Goal: Task Accomplishment & Management: Manage account settings

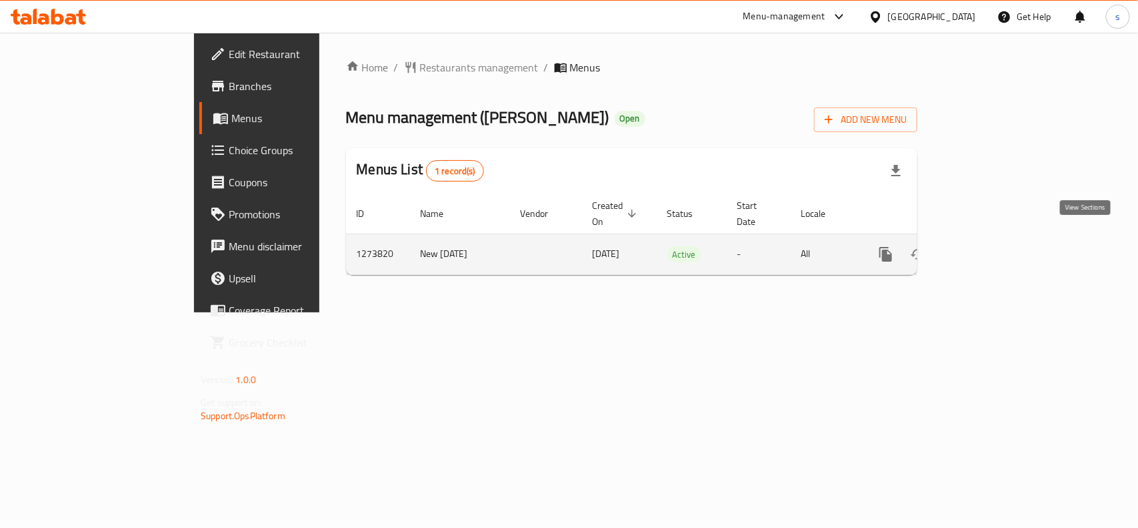
click at [988, 248] on icon "enhanced table" at bounding box center [982, 254] width 12 height 12
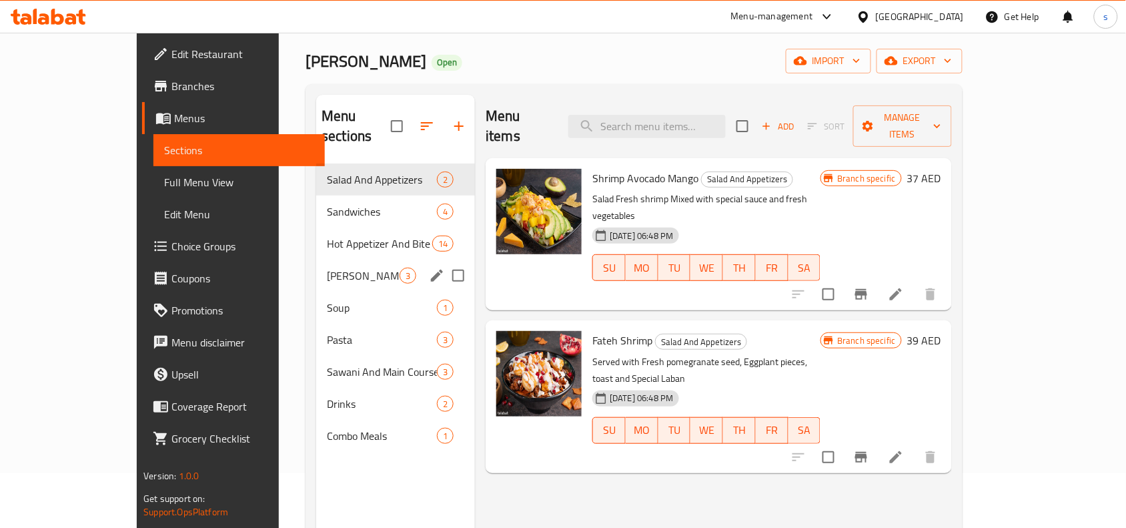
scroll to position [83, 0]
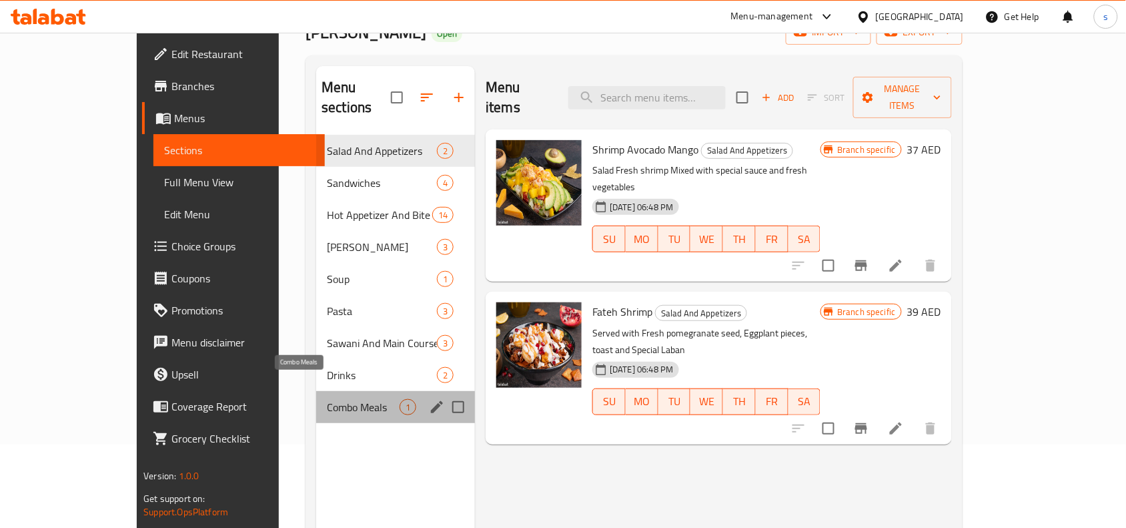
click at [327, 399] on span "Combo Meals" at bounding box center [363, 407] width 73 height 16
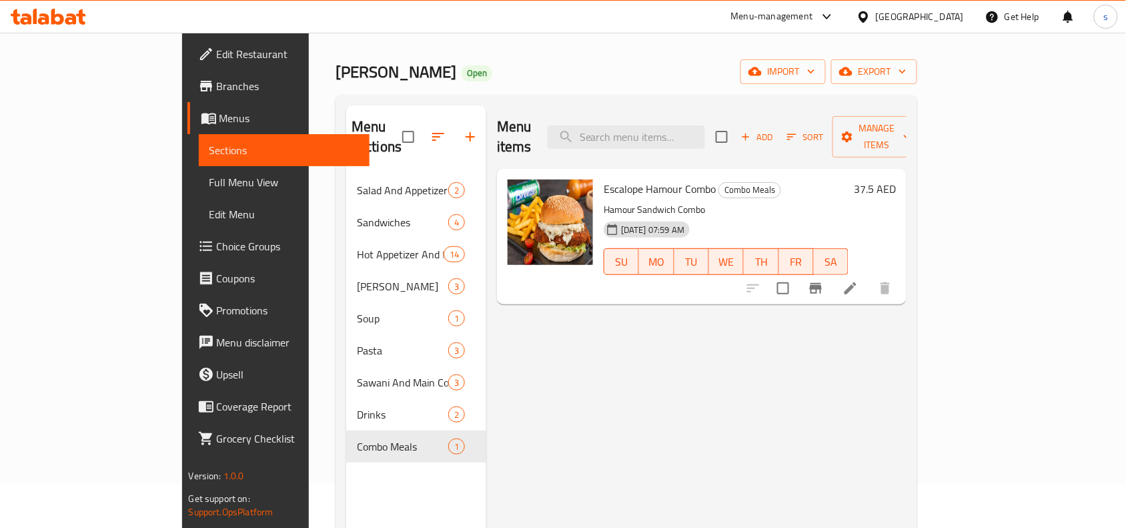
scroll to position [83, 0]
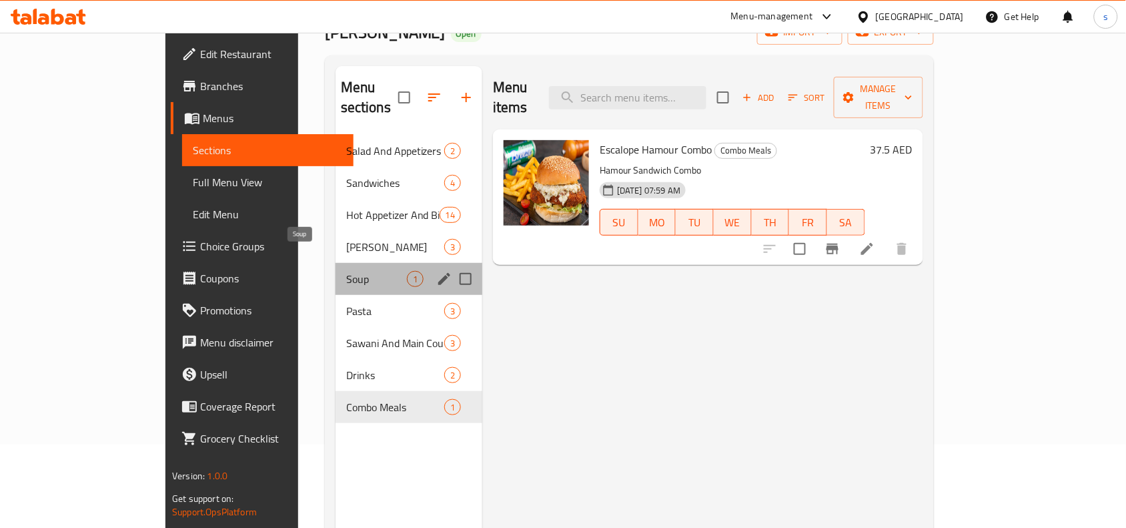
click at [346, 271] on span "Soup" at bounding box center [376, 279] width 61 height 16
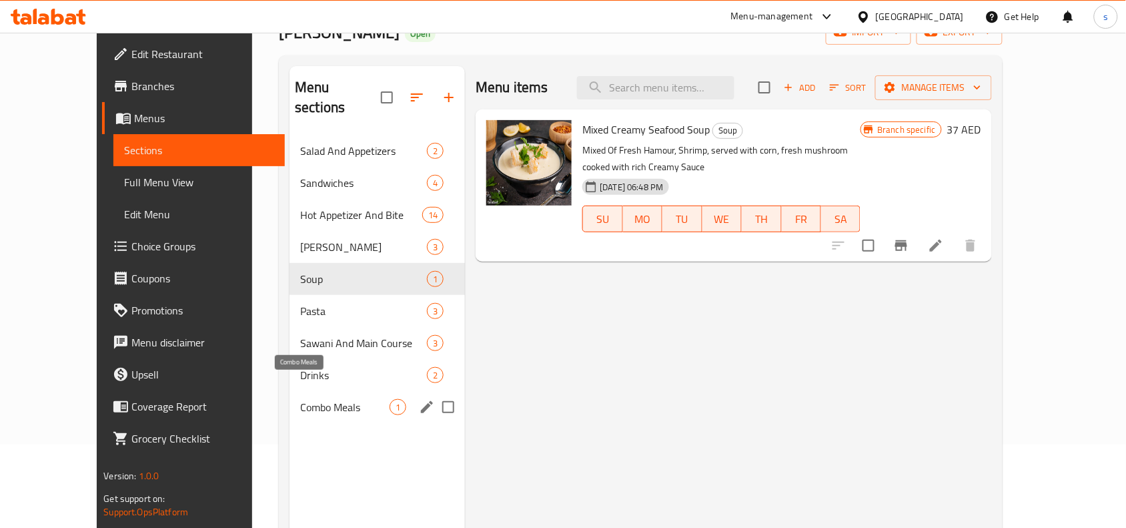
click at [300, 399] on span "Combo Meals" at bounding box center [344, 407] width 89 height 16
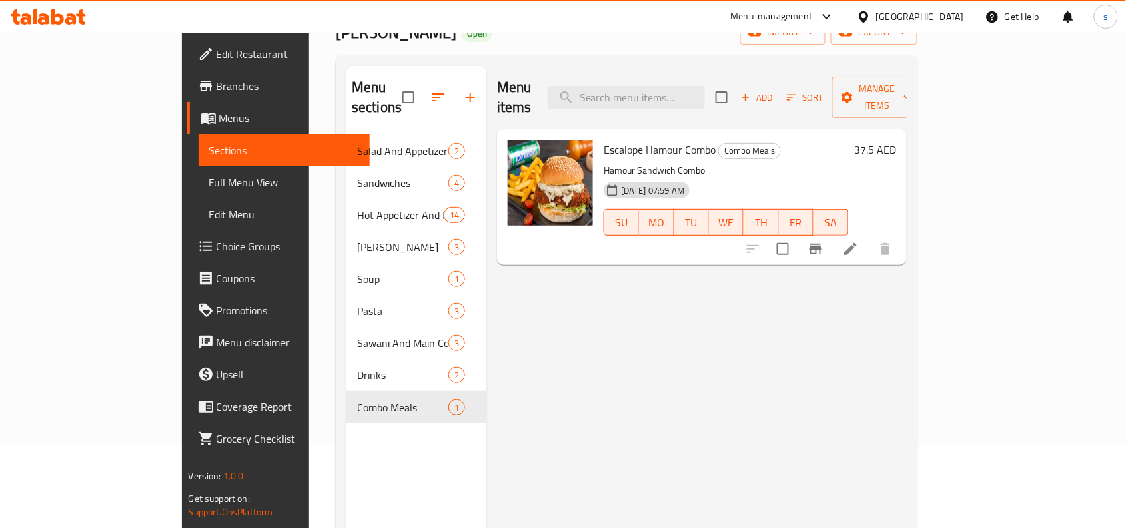
click at [217, 240] on span "Choice Groups" at bounding box center [288, 246] width 143 height 16
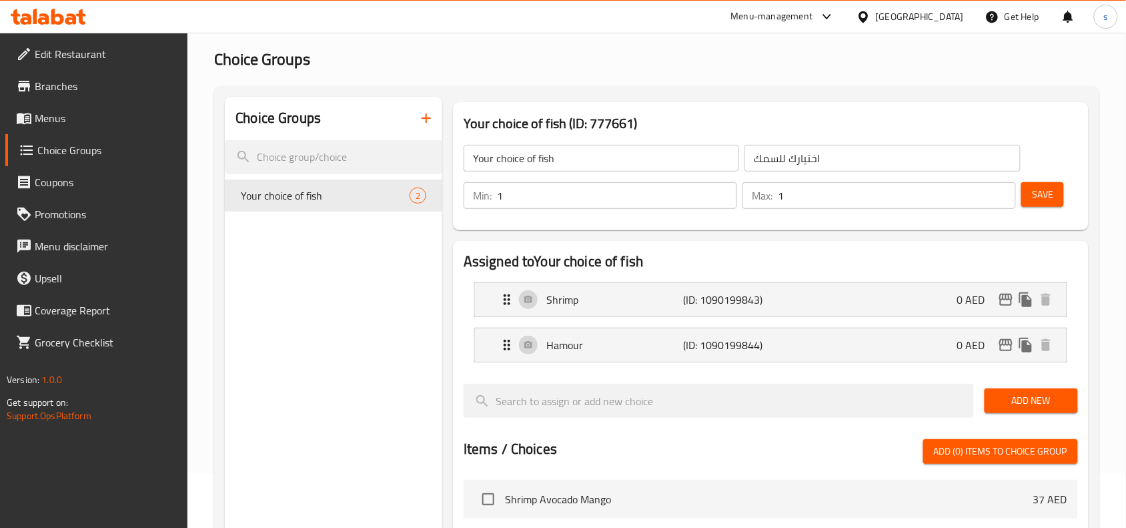
scroll to position [83, 0]
